Goal: Use online tool/utility: Utilize a website feature to perform a specific function

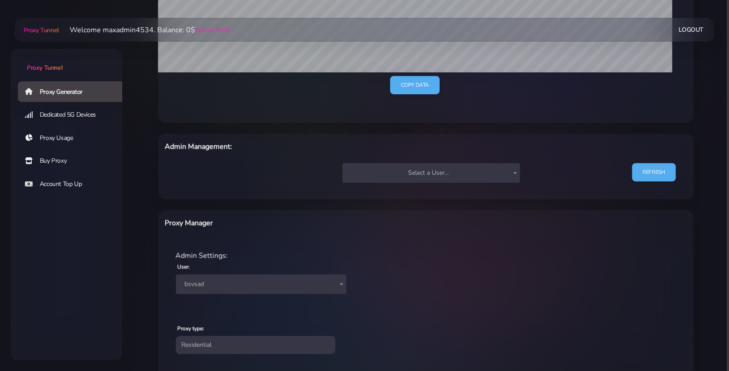
scroll to position [306, 0]
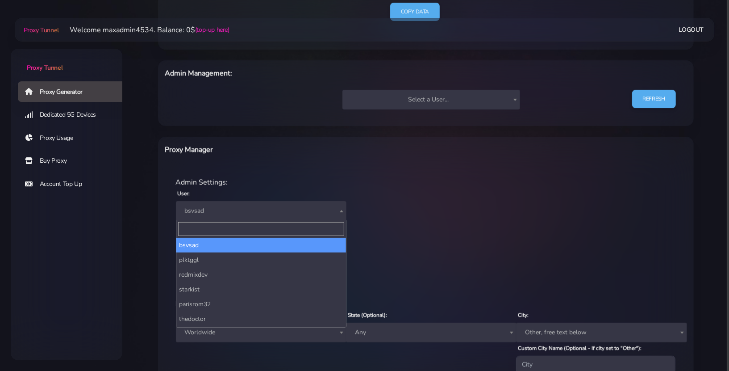
click at [226, 211] on span "bsvsad" at bounding box center [261, 211] width 160 height 13
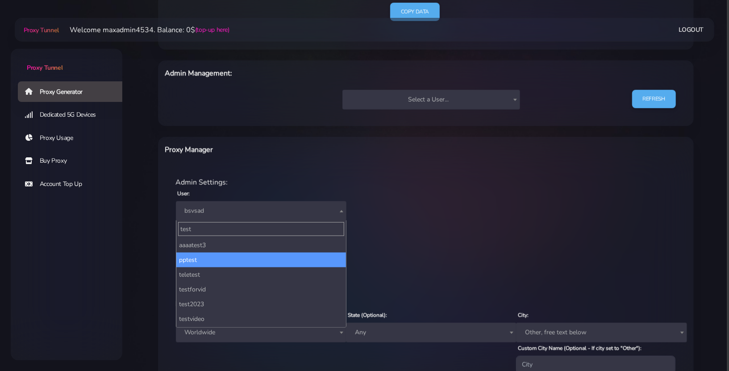
scroll to position [131, 0]
type input "test"
select select "212"
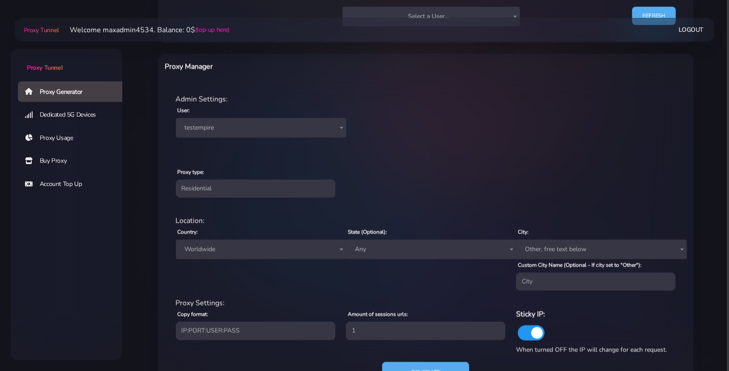
scroll to position [401, 0]
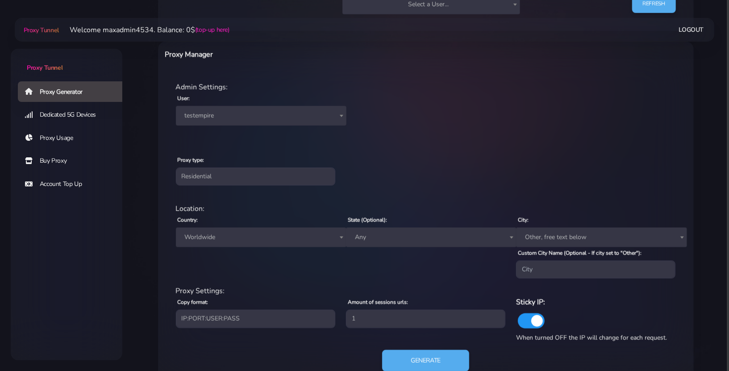
click at [235, 238] on span "Worldwide" at bounding box center [261, 237] width 160 height 13
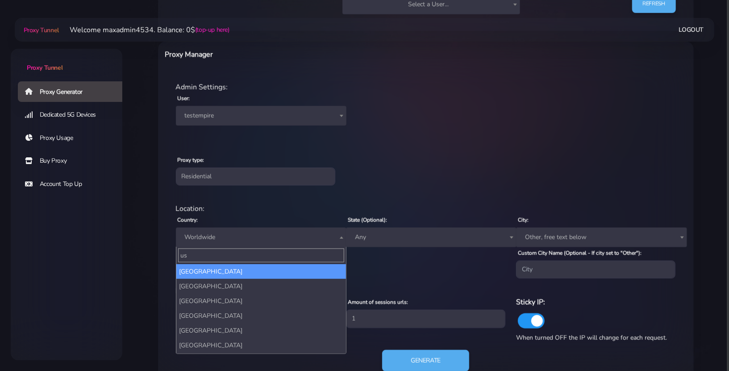
type input "u"
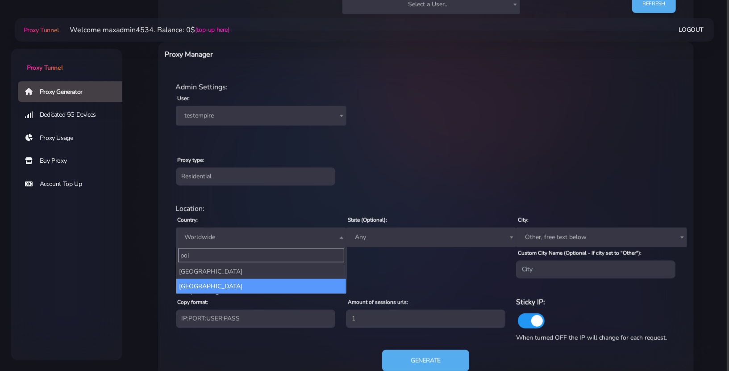
type input "pol"
select select "PL"
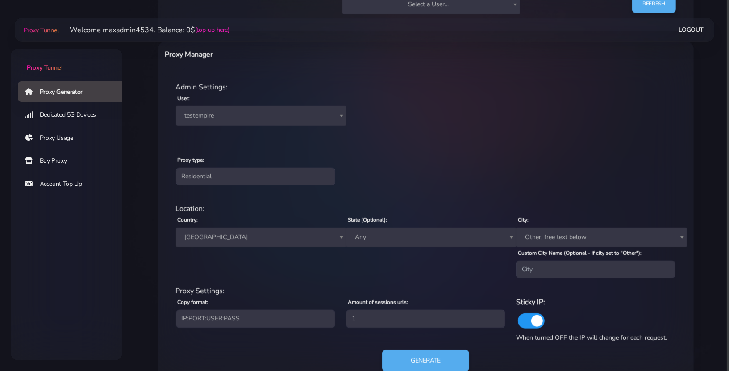
click at [413, 347] on div "residential Location: Country: Worldwide [GEOGRAPHIC_DATA] [GEOGRAPHIC_DATA] [G…" at bounding box center [426, 292] width 522 height 193
click at [412, 350] on button "Generate" at bounding box center [425, 361] width 89 height 22
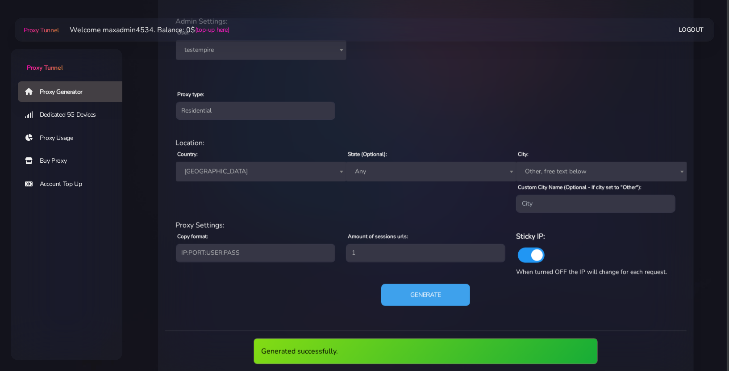
scroll to position [550, 0]
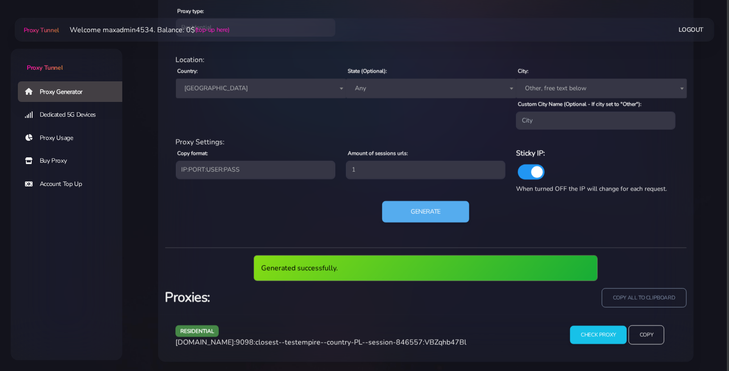
click at [317, 338] on span "[DOMAIN_NAME]:9098:closest--testempire--country-PL--session-846557:VBZqhb47Bl" at bounding box center [320, 342] width 291 height 10
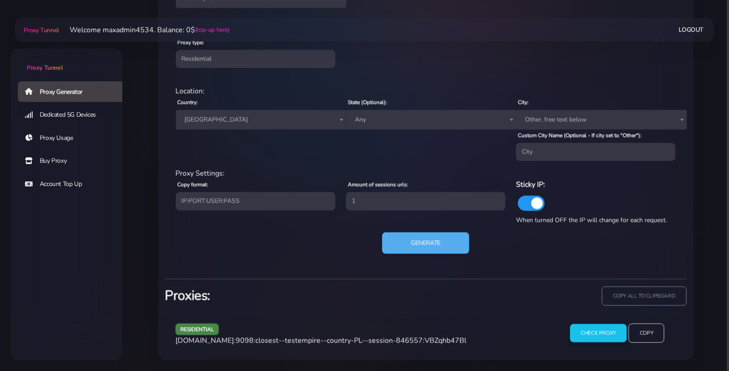
scroll to position [517, 0]
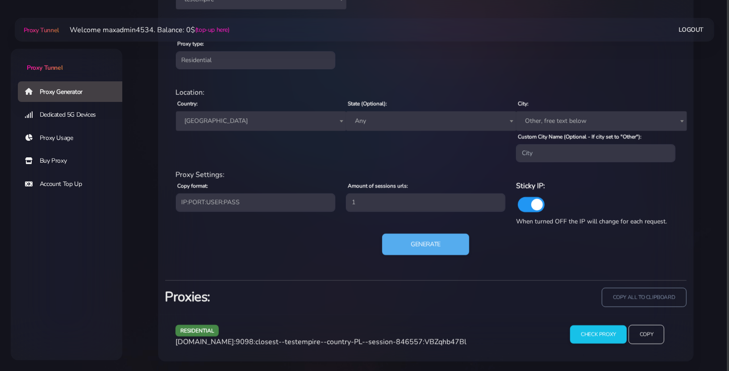
click at [400, 341] on span "[DOMAIN_NAME]:9098:closest--testempire--country-PL--session-846557:VBZqhb47Bl" at bounding box center [320, 342] width 291 height 10
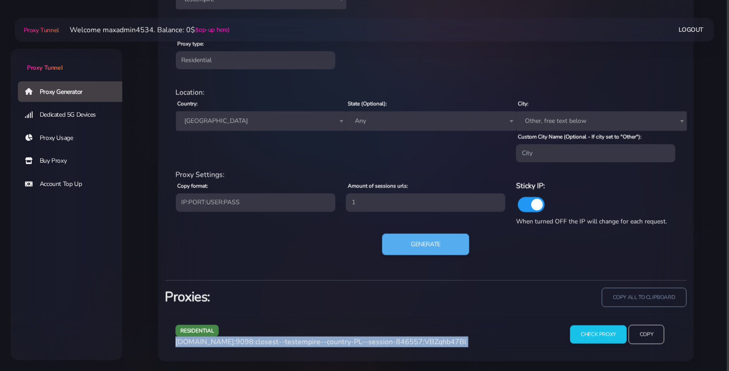
copy div "[DOMAIN_NAME]:9098:closest--testempire--country-PL--session-846557:VBZqhb47Bl"
